Goal: Transaction & Acquisition: Purchase product/service

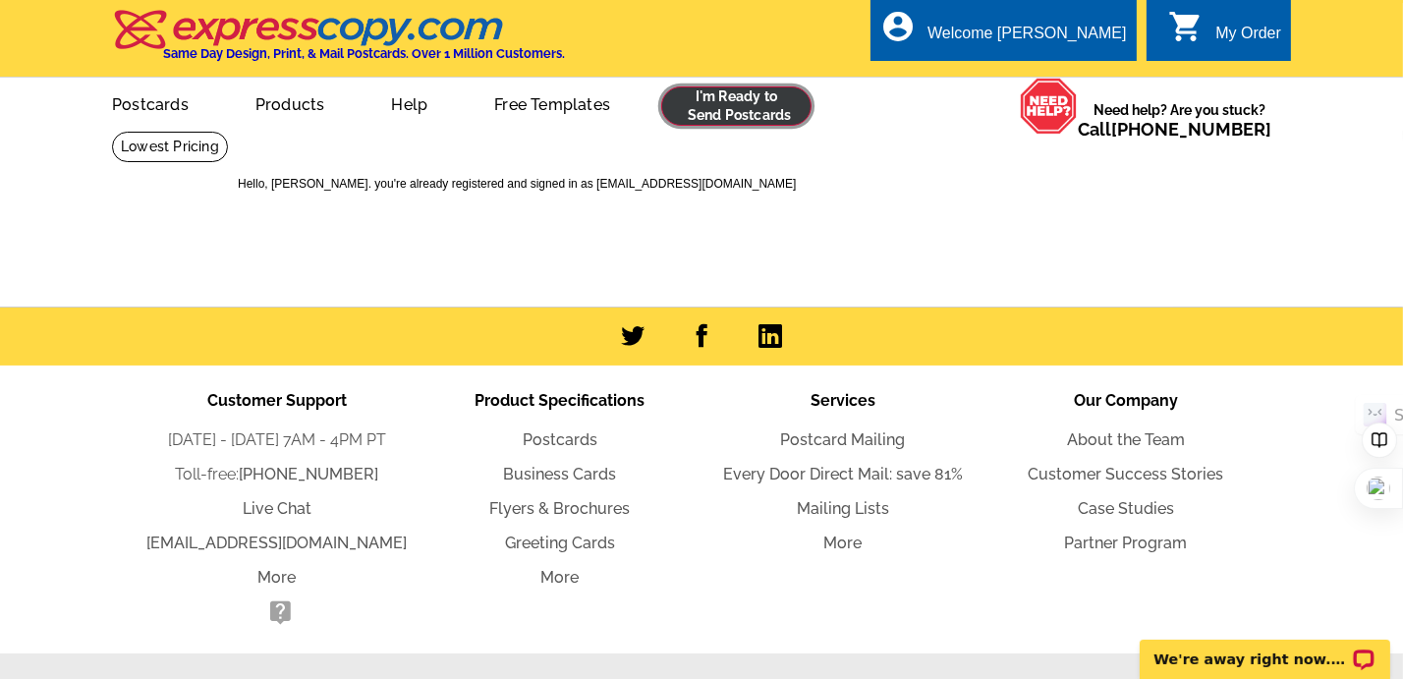
click at [728, 110] on link at bounding box center [736, 105] width 150 height 39
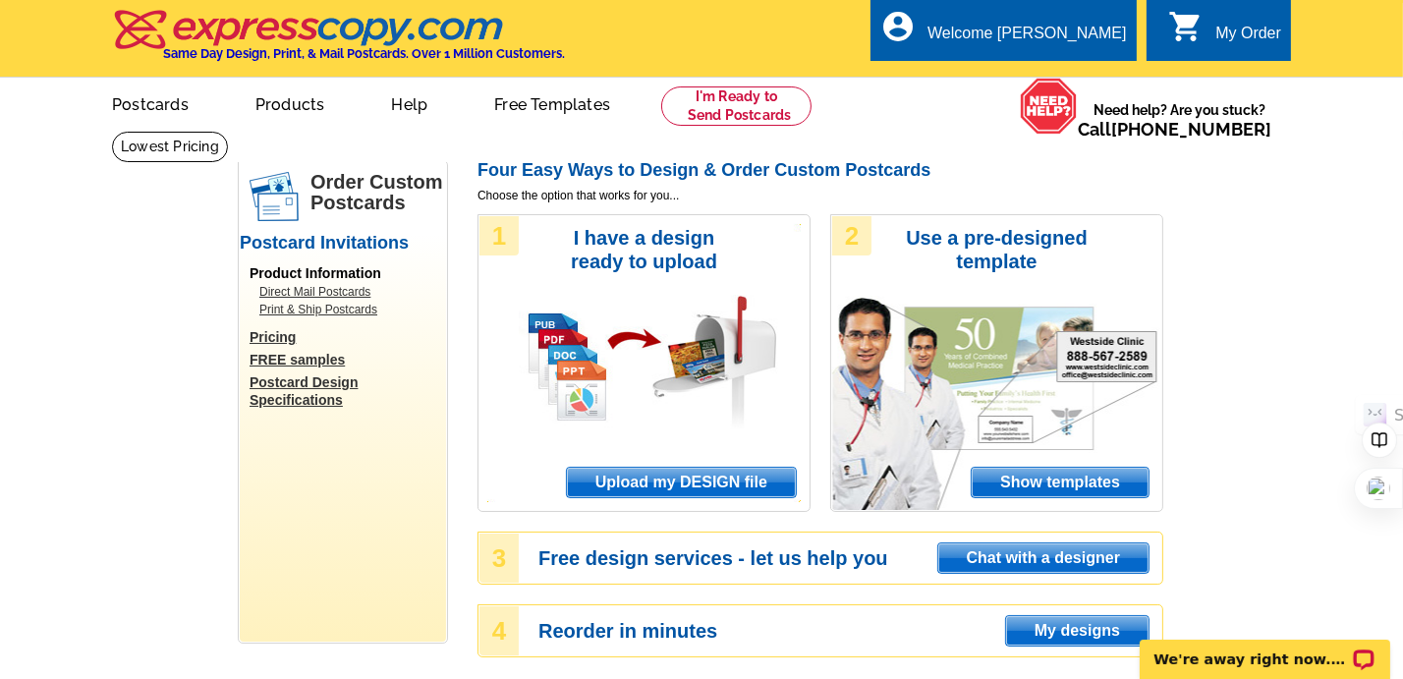
click at [645, 481] on span "Upload my DESIGN file" at bounding box center [681, 482] width 229 height 29
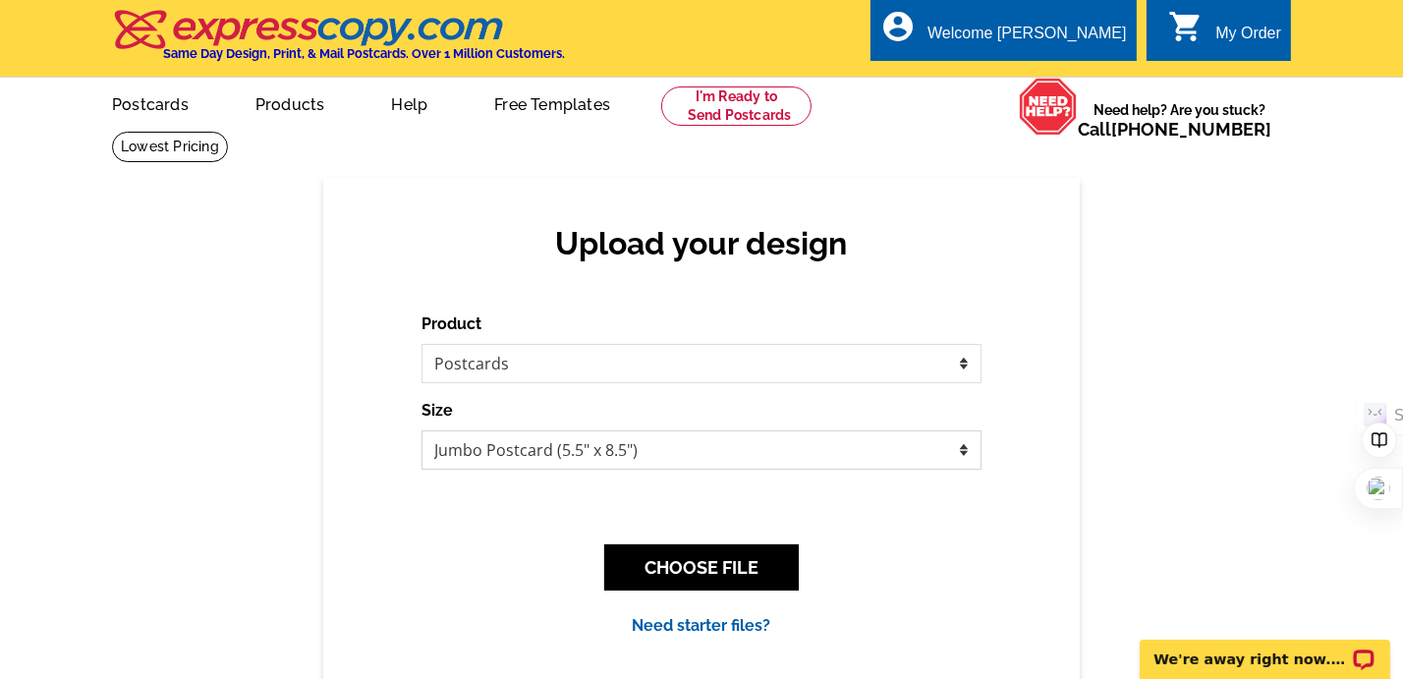
click at [959, 453] on select "Jumbo Postcard (5.5" x 8.5") Regular Postcard (4.25" x 5.6") Panoramic Postcard…" at bounding box center [702, 449] width 560 height 39
select select "1"
click at [422, 431] on select "Jumbo Postcard (5.5" x 8.5") Regular Postcard (4.25" x 5.6") Panoramic Postcard…" at bounding box center [702, 449] width 560 height 39
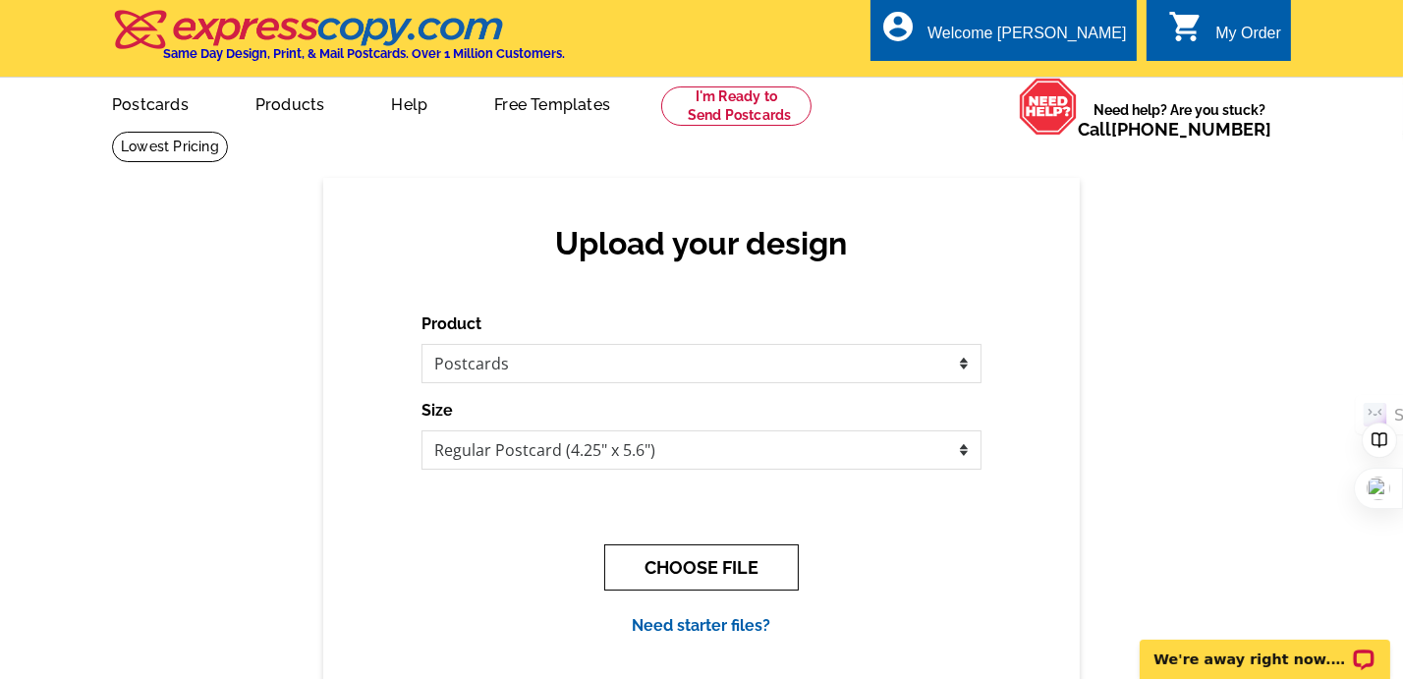
click at [712, 558] on button "CHOOSE FILE" at bounding box center [701, 567] width 195 height 46
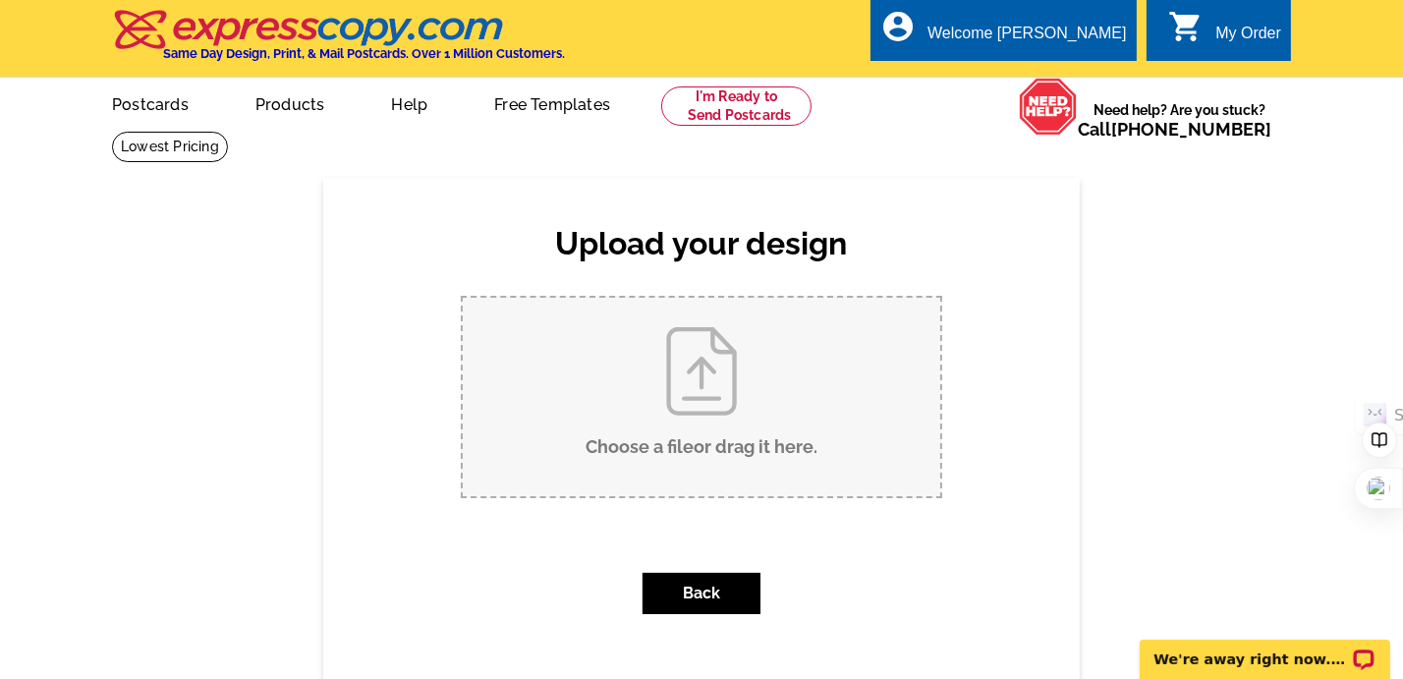
click at [717, 388] on input "Choose a file or drag it here ." at bounding box center [702, 397] width 478 height 198
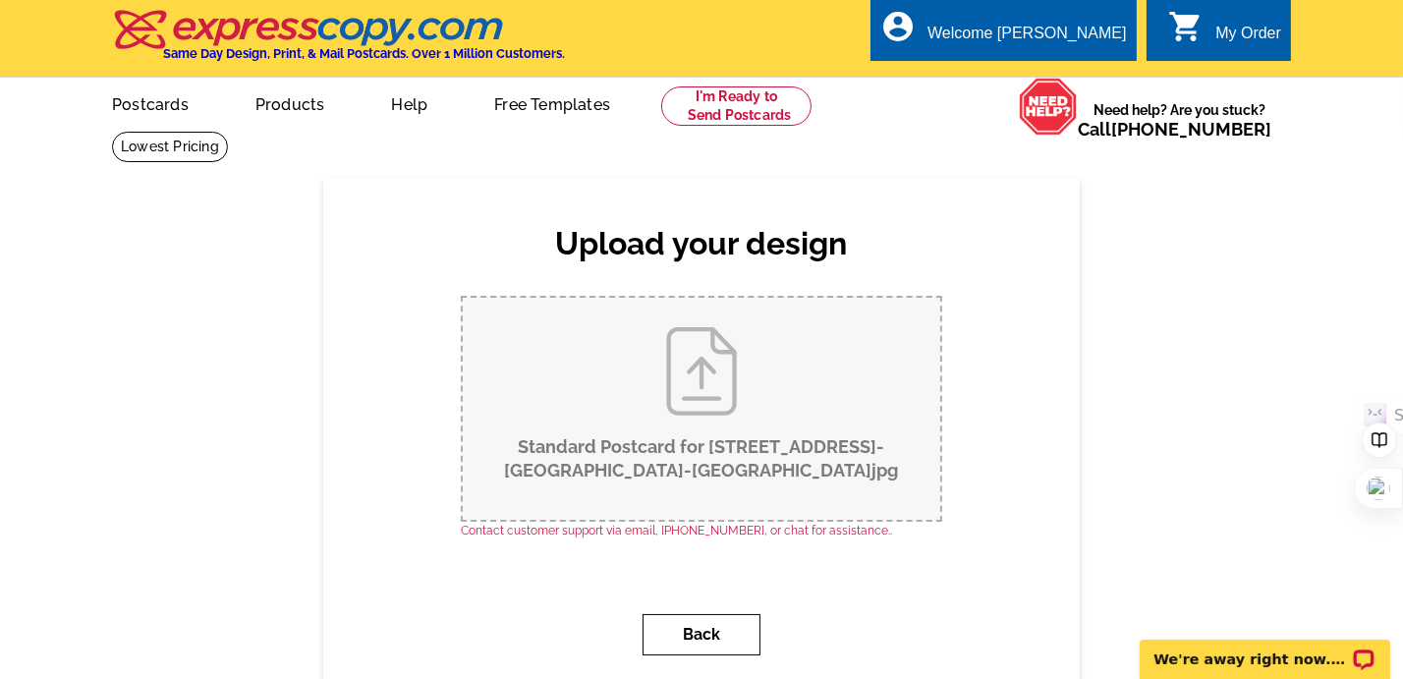
click at [697, 631] on button "Back" at bounding box center [702, 634] width 118 height 41
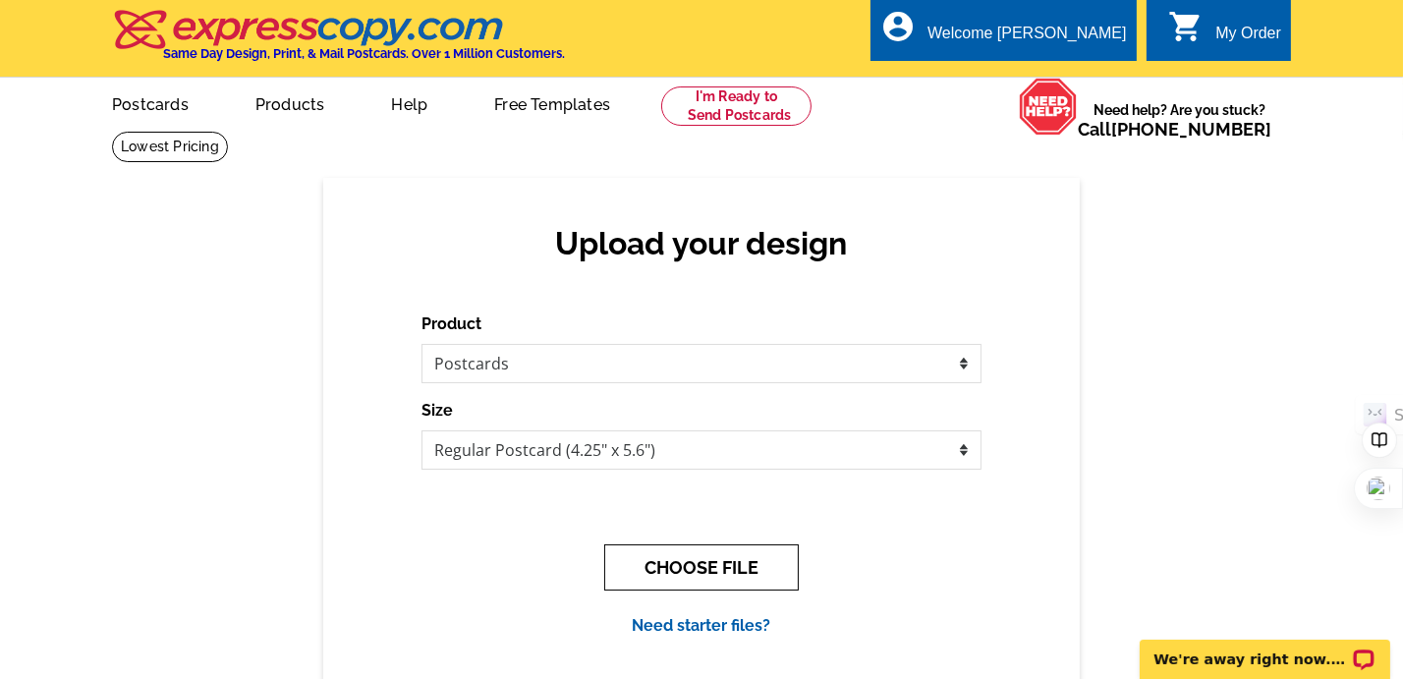
click at [708, 554] on button "CHOOSE FILE" at bounding box center [701, 567] width 195 height 46
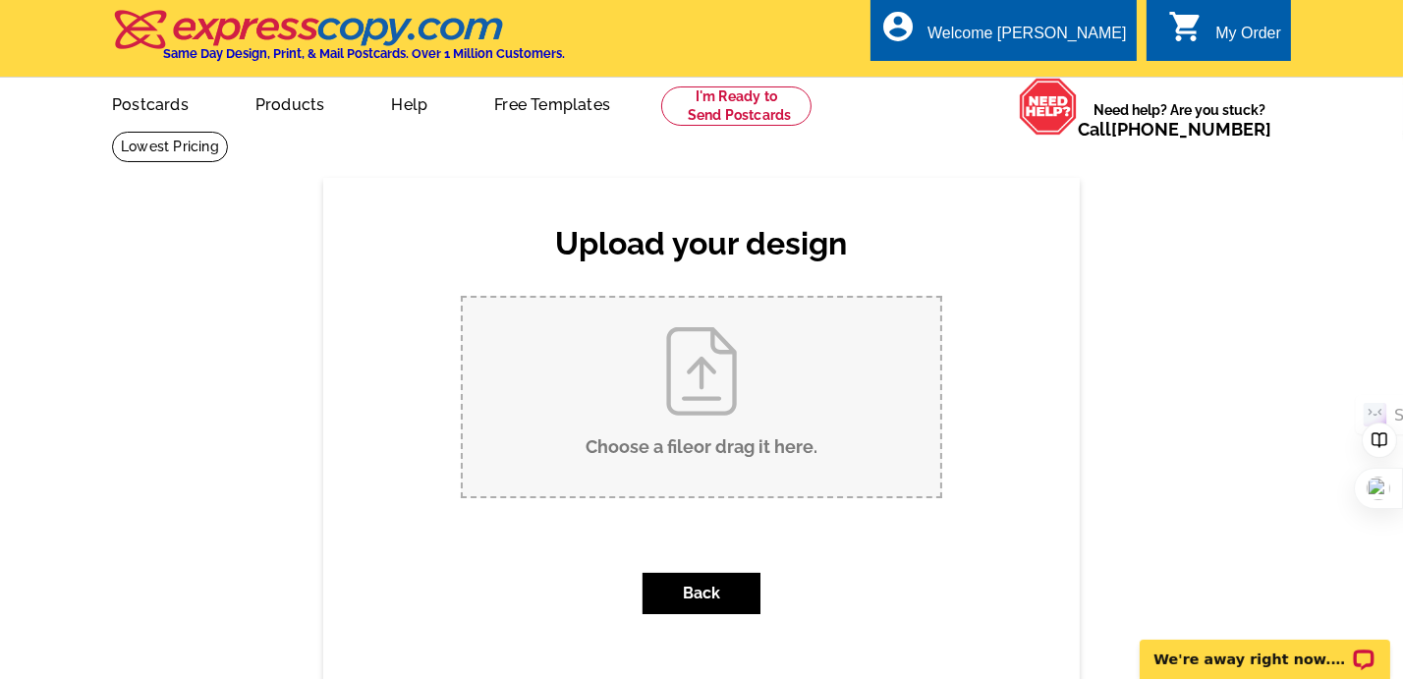
click at [700, 393] on input "Choose a file or drag it here ." at bounding box center [702, 397] width 478 height 198
type input "C:\fakepath\Standard Postcard for 905-belleforte-lane-las-vegas-nv.jpg"
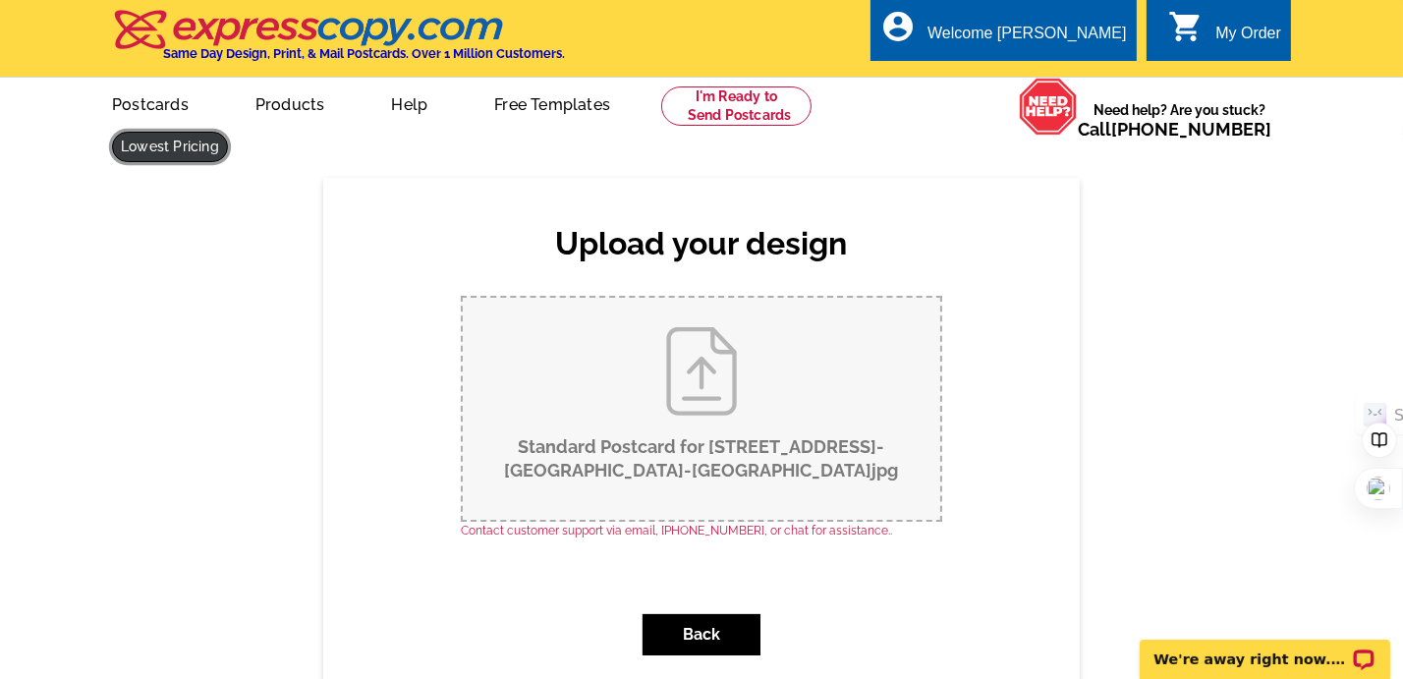
click at [228, 132] on link at bounding box center [170, 147] width 116 height 30
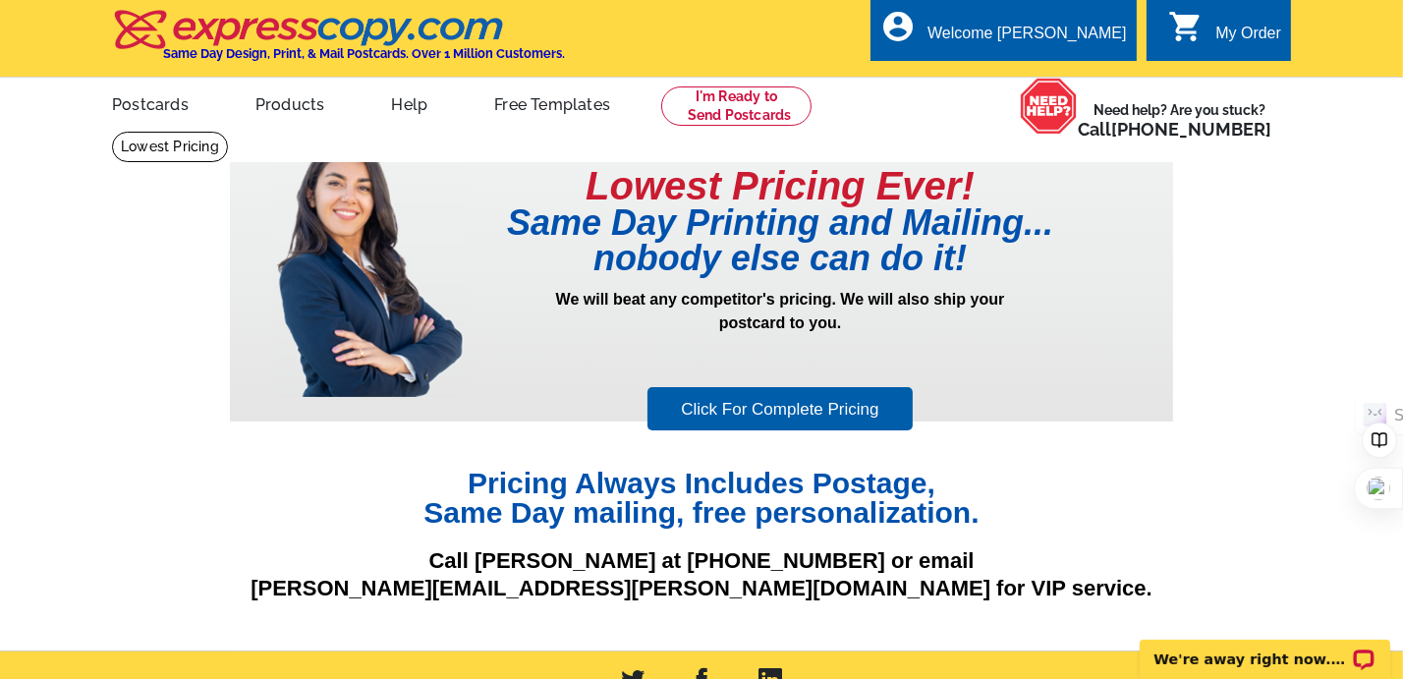
scroll to position [98, 0]
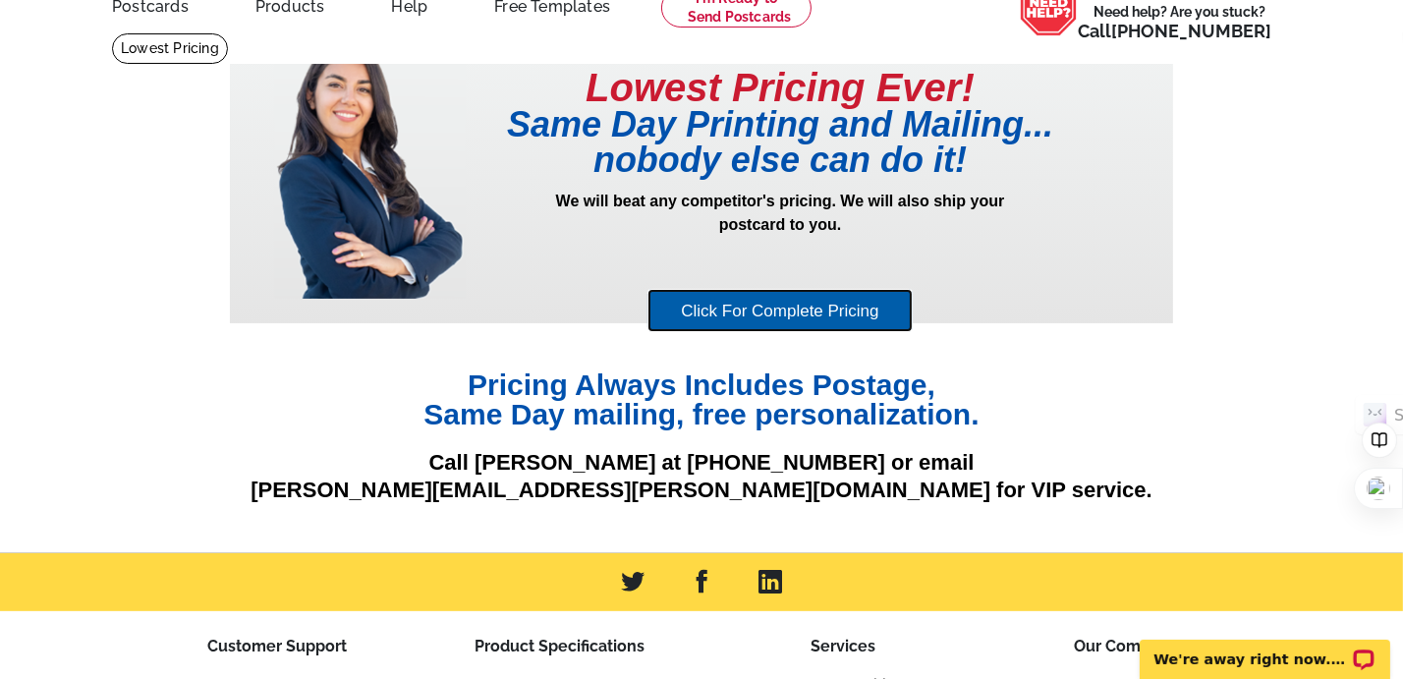
click at [779, 304] on link "Click For Complete Pricing" at bounding box center [780, 311] width 264 height 44
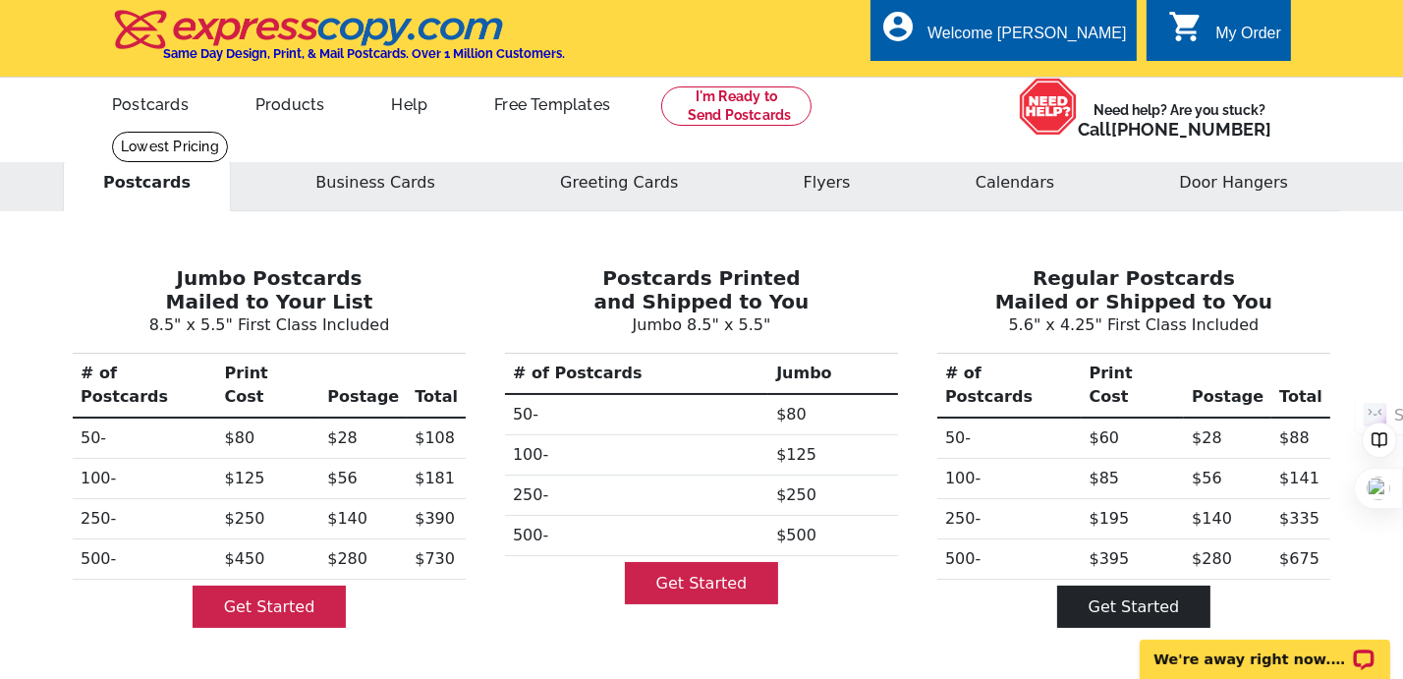
click at [1154, 586] on link "Get Started" at bounding box center [1134, 607] width 154 height 42
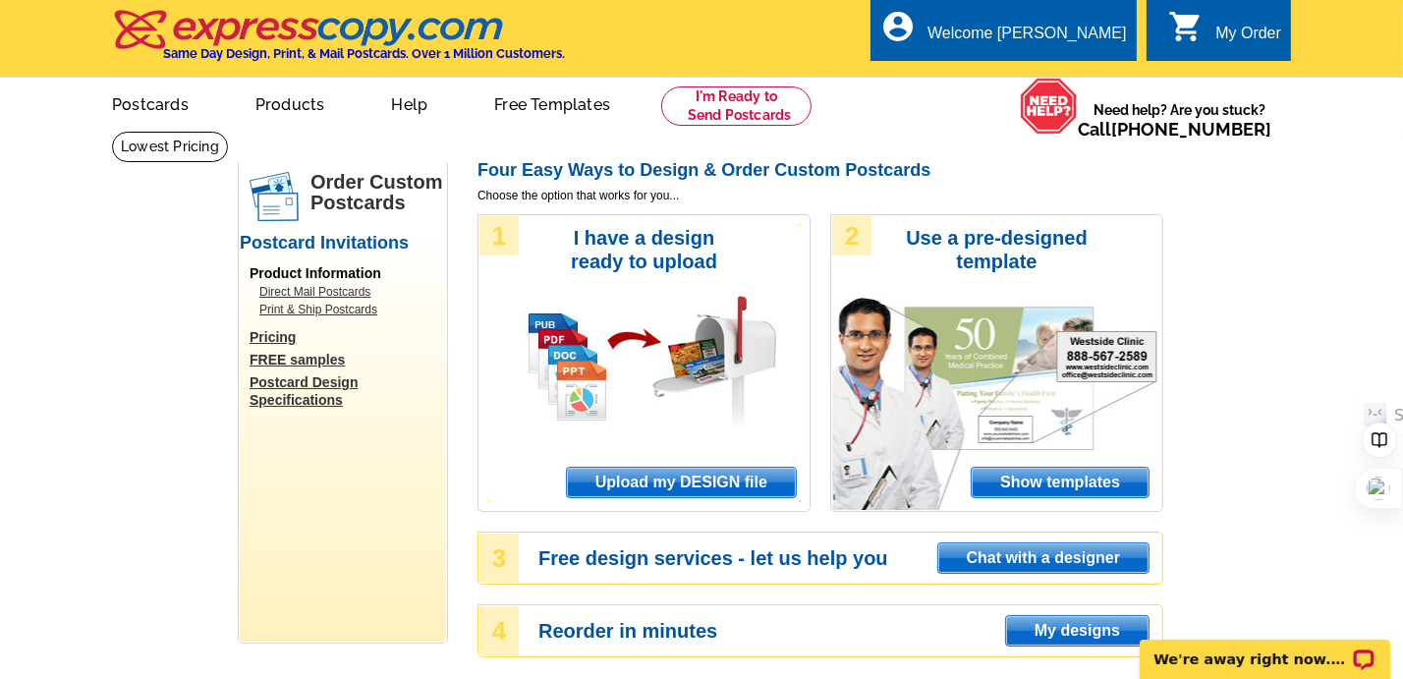
click at [710, 479] on span "Upload my DESIGN file" at bounding box center [681, 482] width 229 height 29
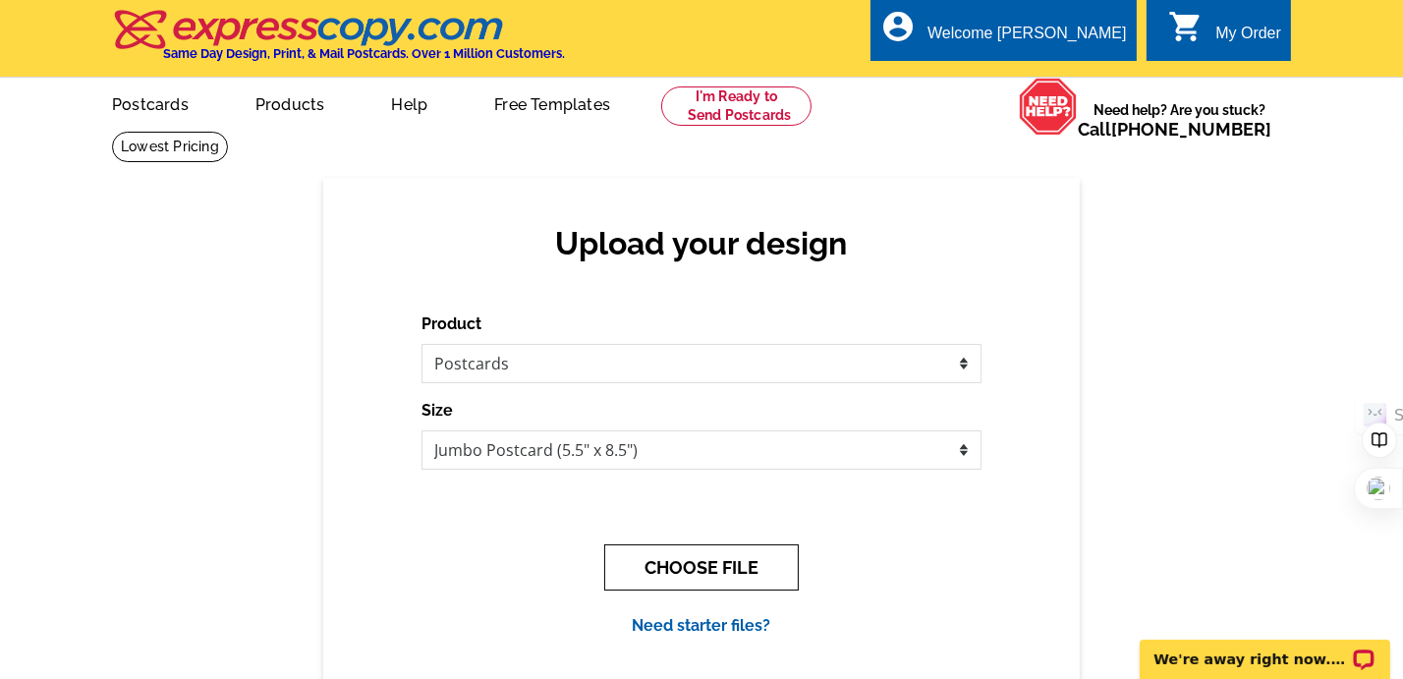
click at [675, 567] on button "CHOOSE FILE" at bounding box center [701, 567] width 195 height 46
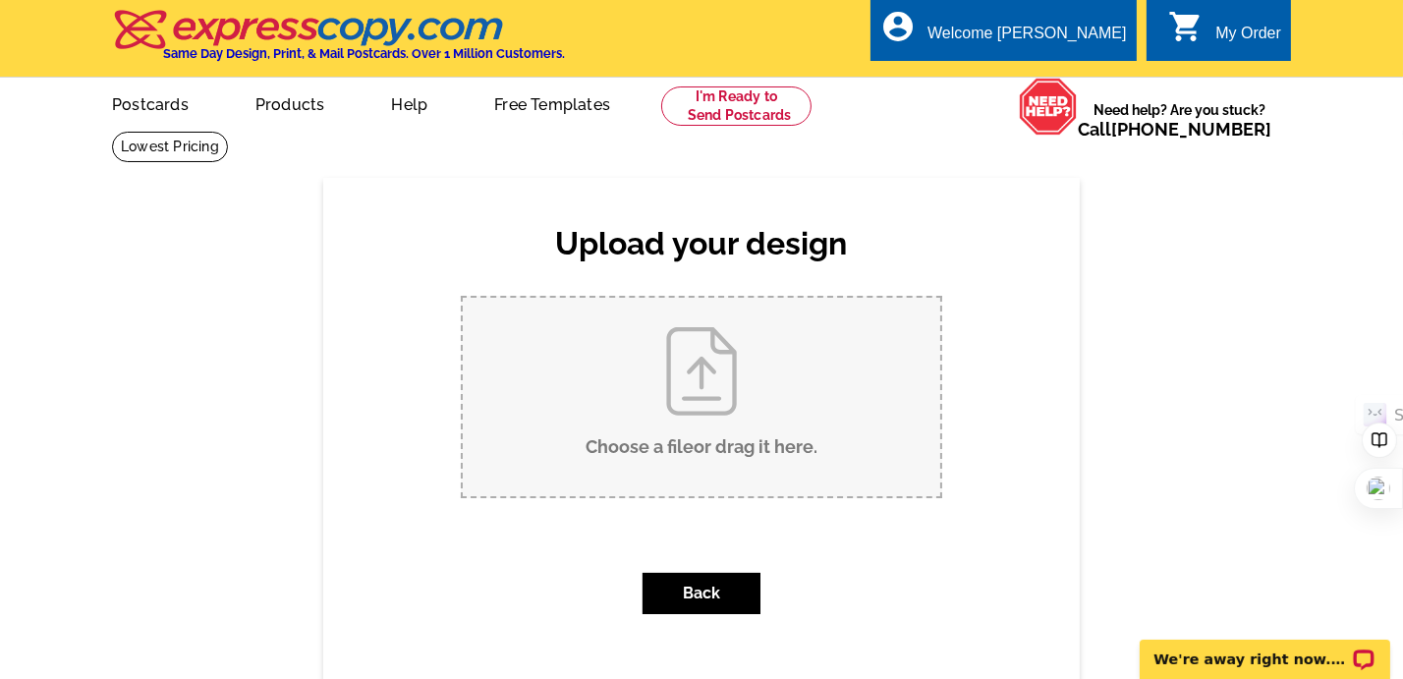
click at [695, 403] on input "Choose a file or drag it here ." at bounding box center [702, 397] width 478 height 198
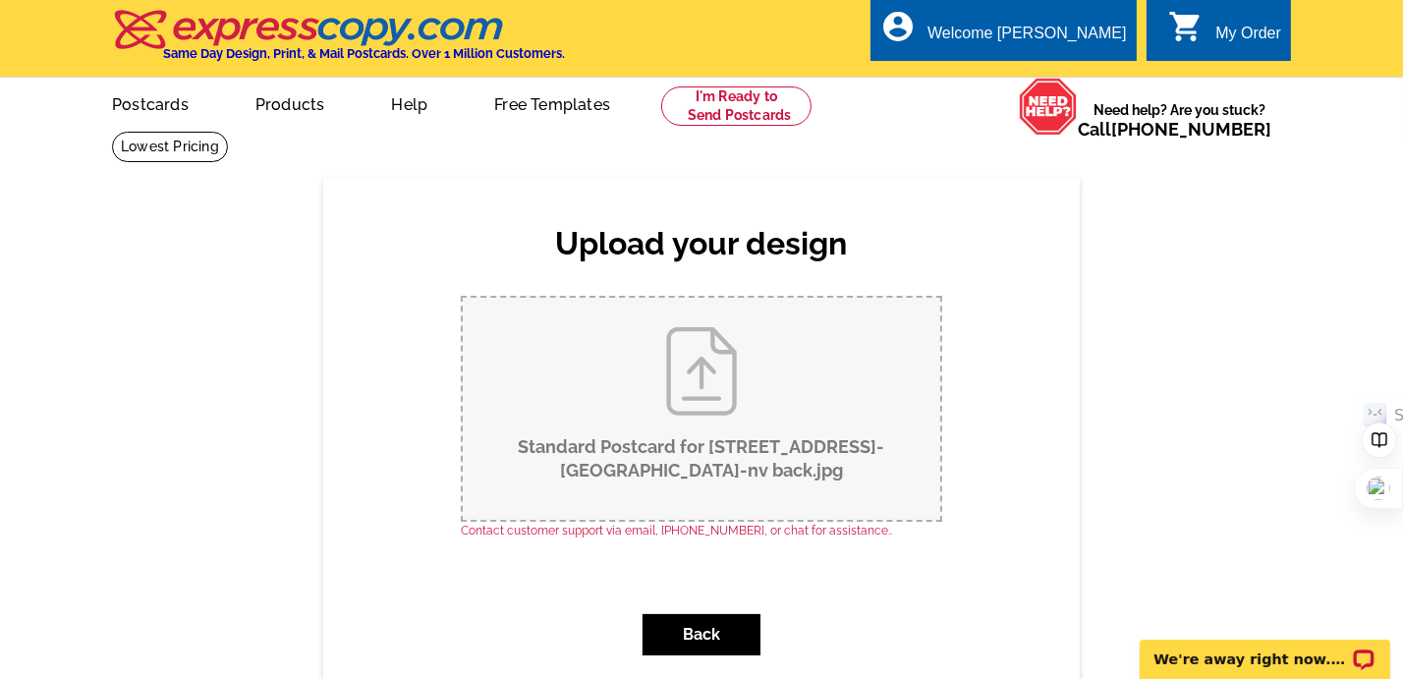
click at [701, 390] on input "Standard Postcard for [STREET_ADDRESS]-[GEOGRAPHIC_DATA]-nv back.jpg" at bounding box center [702, 409] width 478 height 222
type input "C:\fakepath\Standard Postcard for 905-[GEOGRAPHIC_DATA]-[GEOGRAPHIC_DATA]-[GEOG…"
click at [717, 389] on input "Standard Postcard for [STREET_ADDRESS]-[GEOGRAPHIC_DATA] (1).jpg" at bounding box center [702, 409] width 478 height 222
click at [721, 634] on button "Back" at bounding box center [702, 634] width 118 height 41
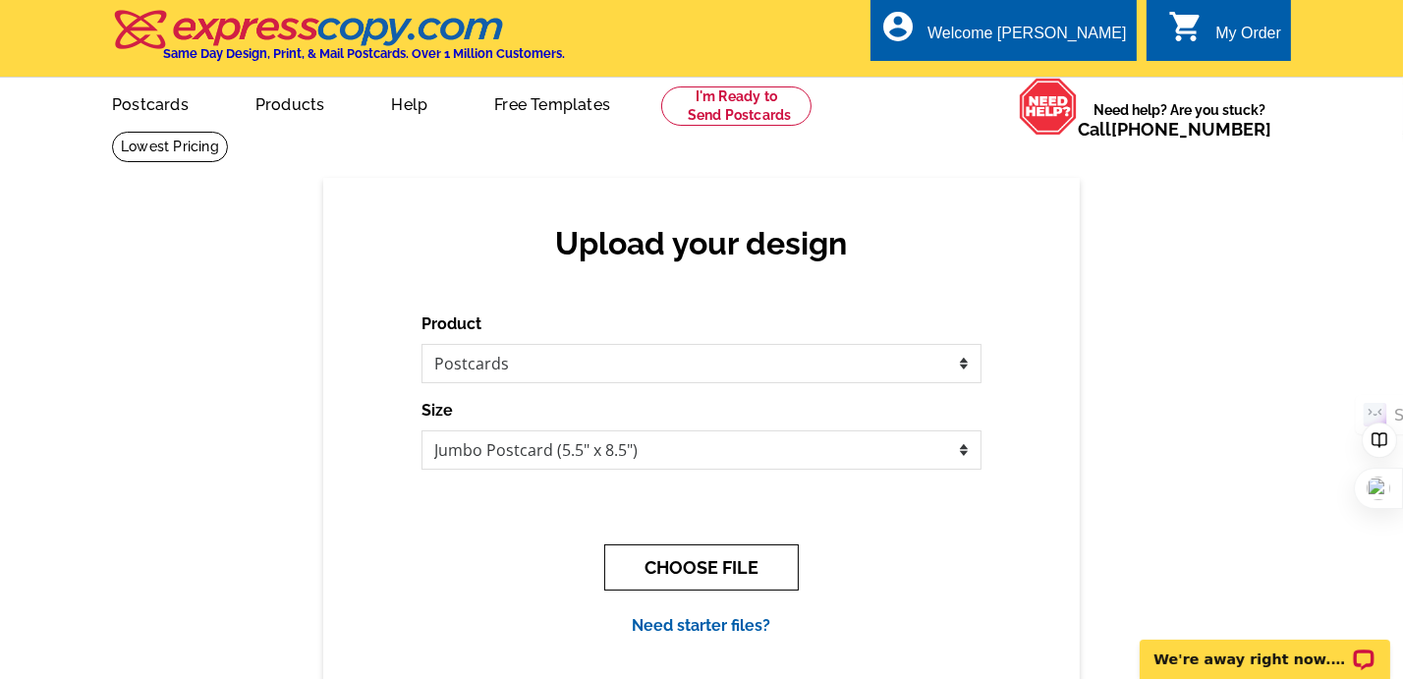
click at [672, 566] on button "CHOOSE FILE" at bounding box center [701, 567] width 195 height 46
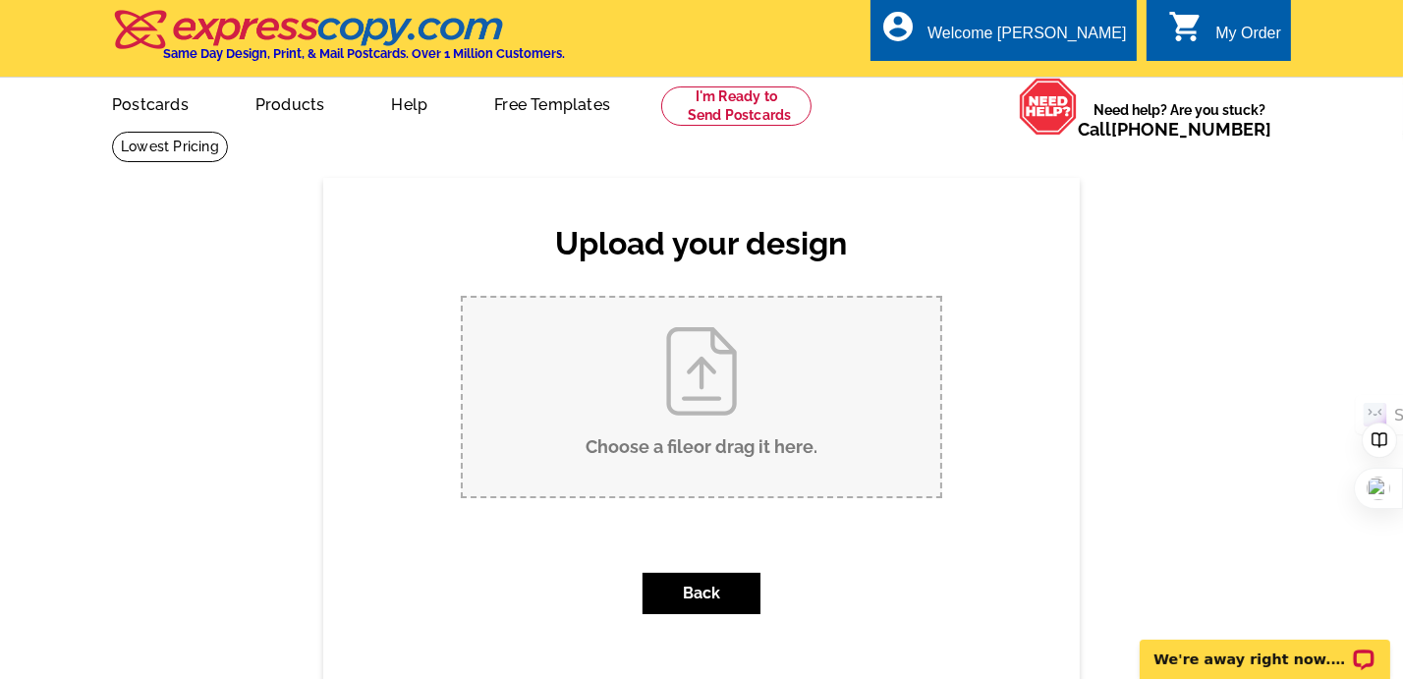
click at [698, 401] on input "Choose a file or drag it here ." at bounding box center [702, 397] width 478 height 198
type input "C:\fakepath\Standard Postcard for 905-[GEOGRAPHIC_DATA]-[GEOGRAPHIC_DATA]-[GEOG…"
